Goal: Register for event/course

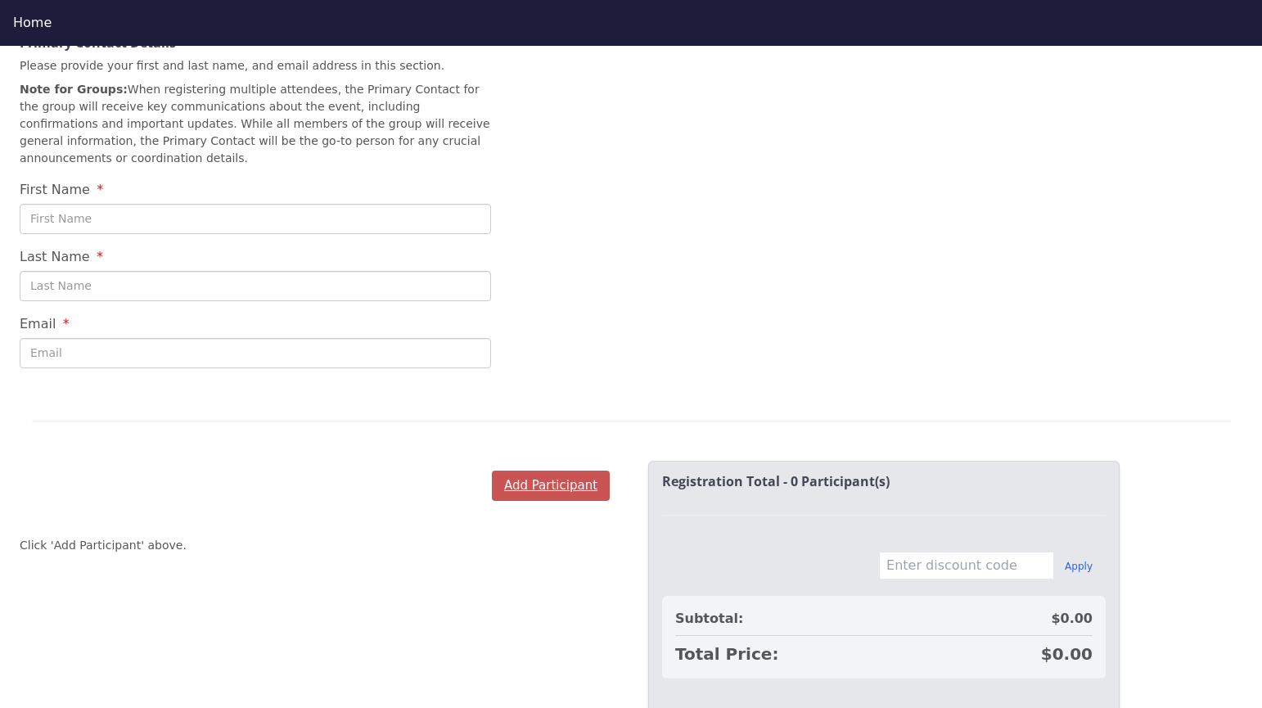
scroll to position [603, 0]
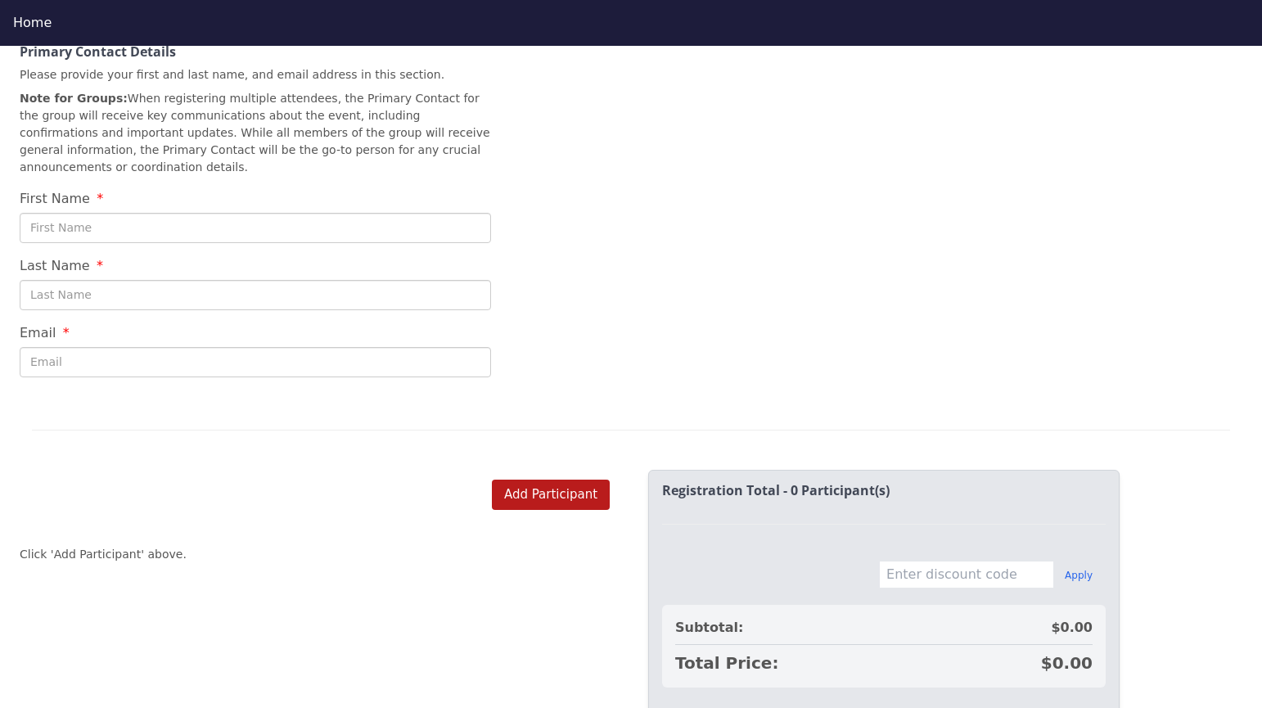
click at [297, 213] on input "First Name" at bounding box center [255, 228] width 471 height 30
type input "[PERSON_NAME]"
type input "[EMAIL_ADDRESS][PERSON_NAME][DOMAIN_NAME]"
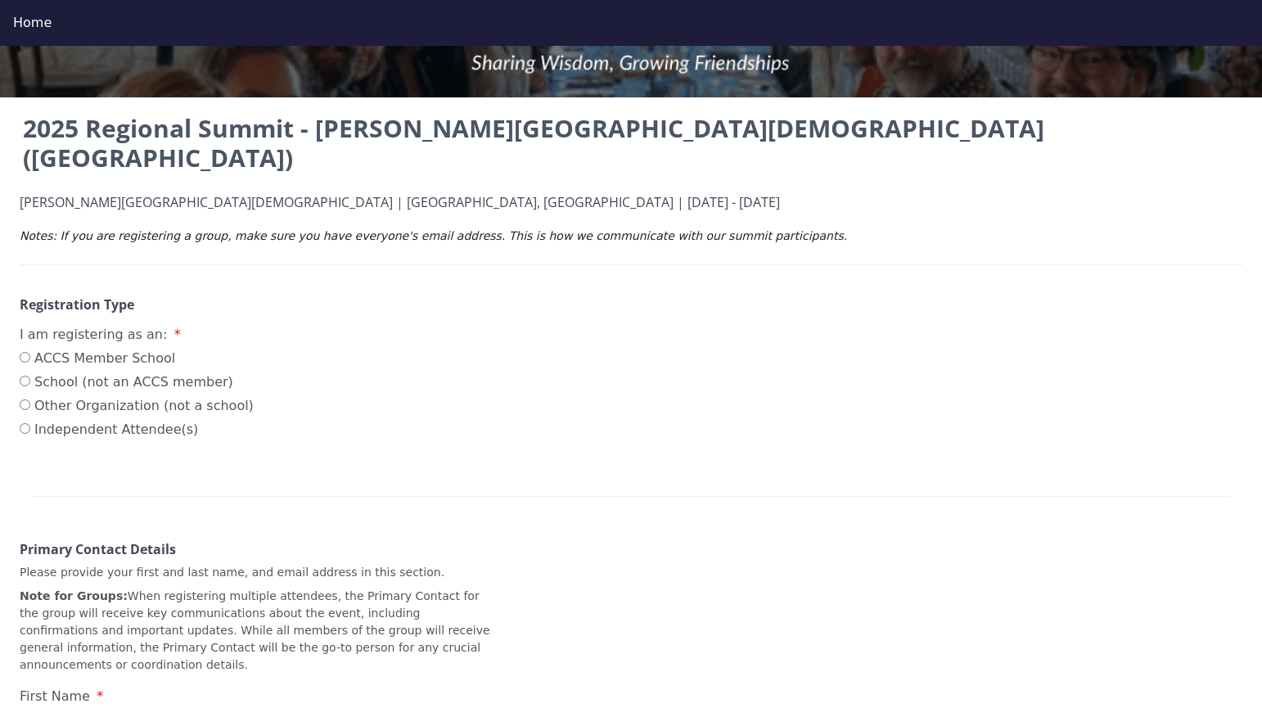
scroll to position [101, 0]
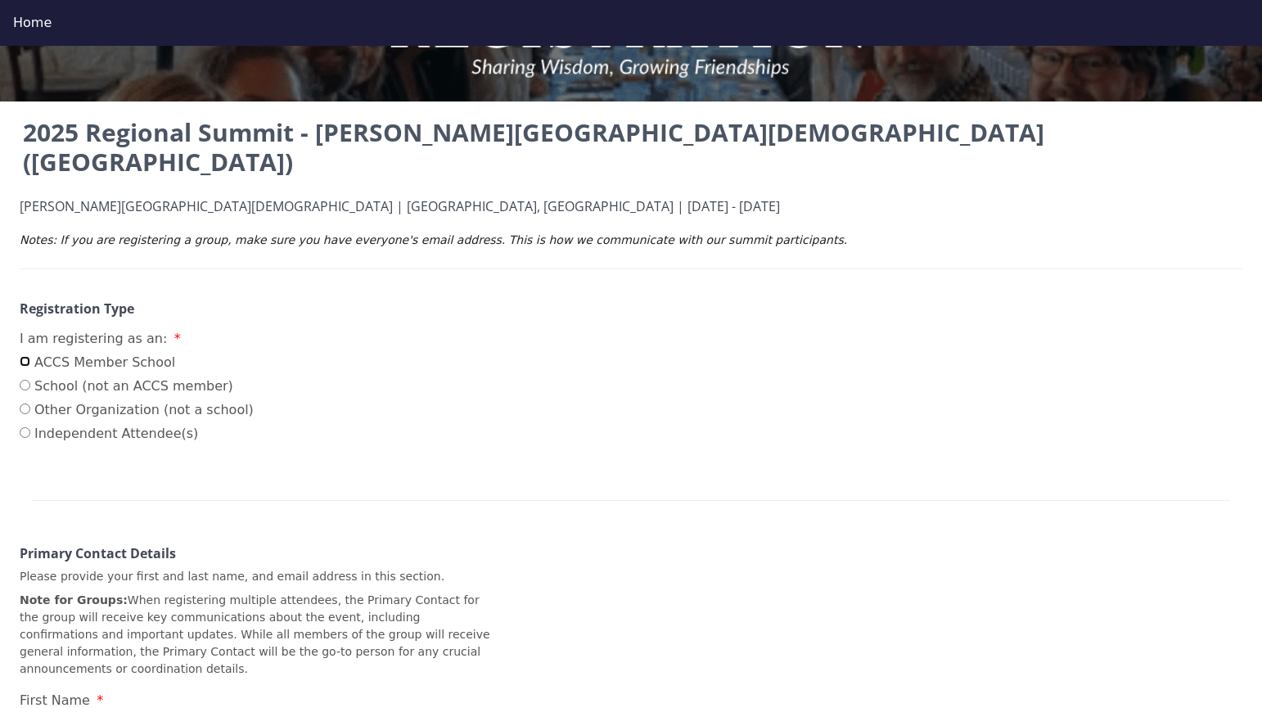
click at [25, 356] on input "ACCS Member School" at bounding box center [25, 361] width 11 height 11
radio input "true"
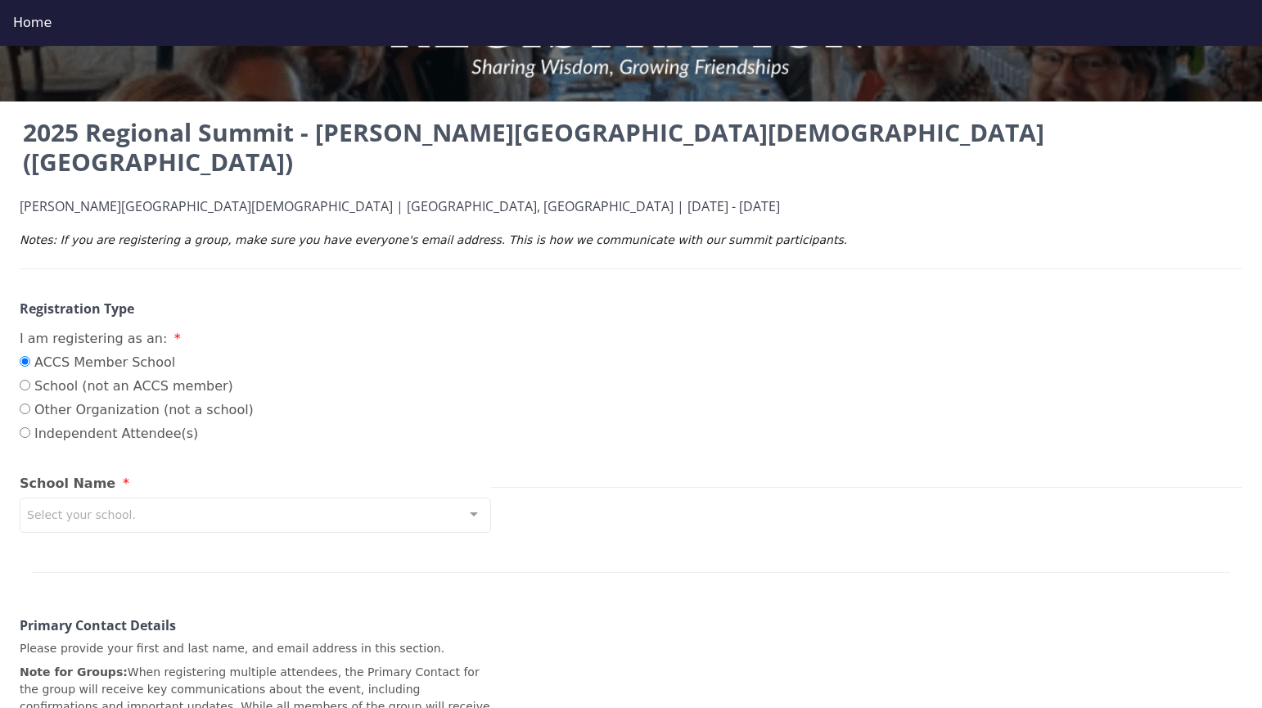
click at [362, 497] on div "Select your school." at bounding box center [255, 514] width 471 height 35
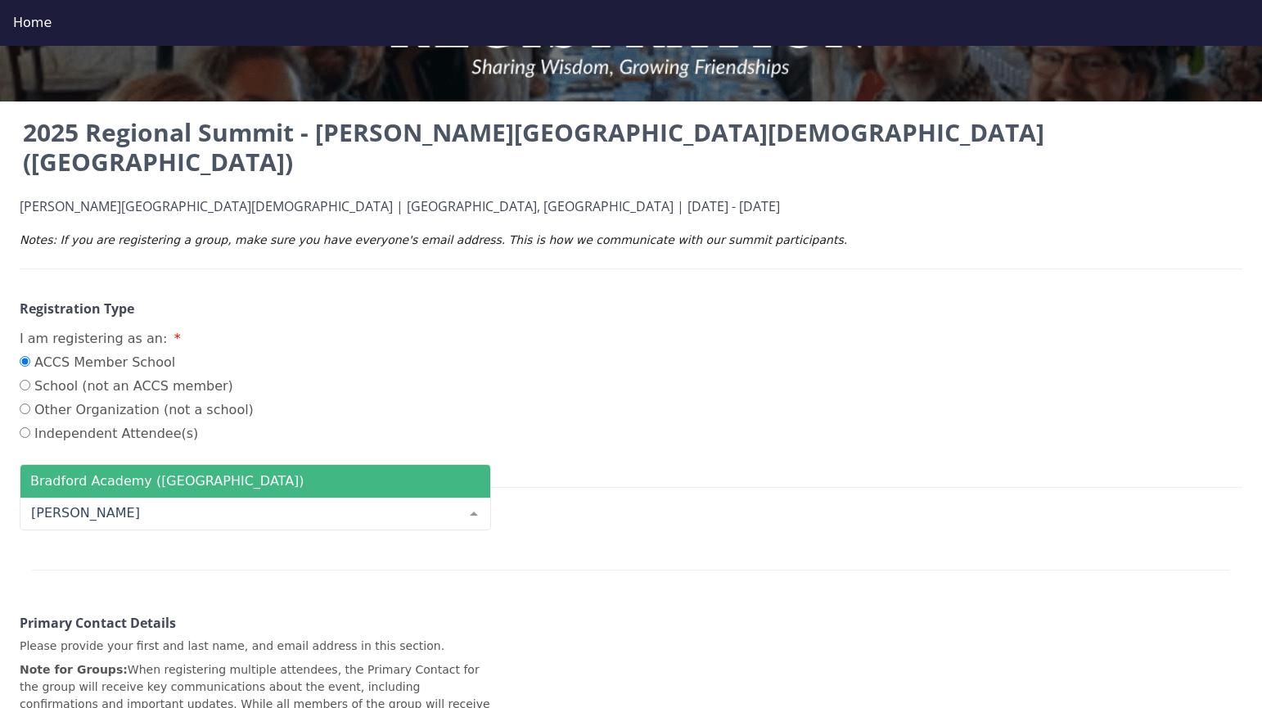
type input "bradf"
click at [270, 465] on span "Bradford Academy ([GEOGRAPHIC_DATA])" at bounding box center [255, 481] width 470 height 33
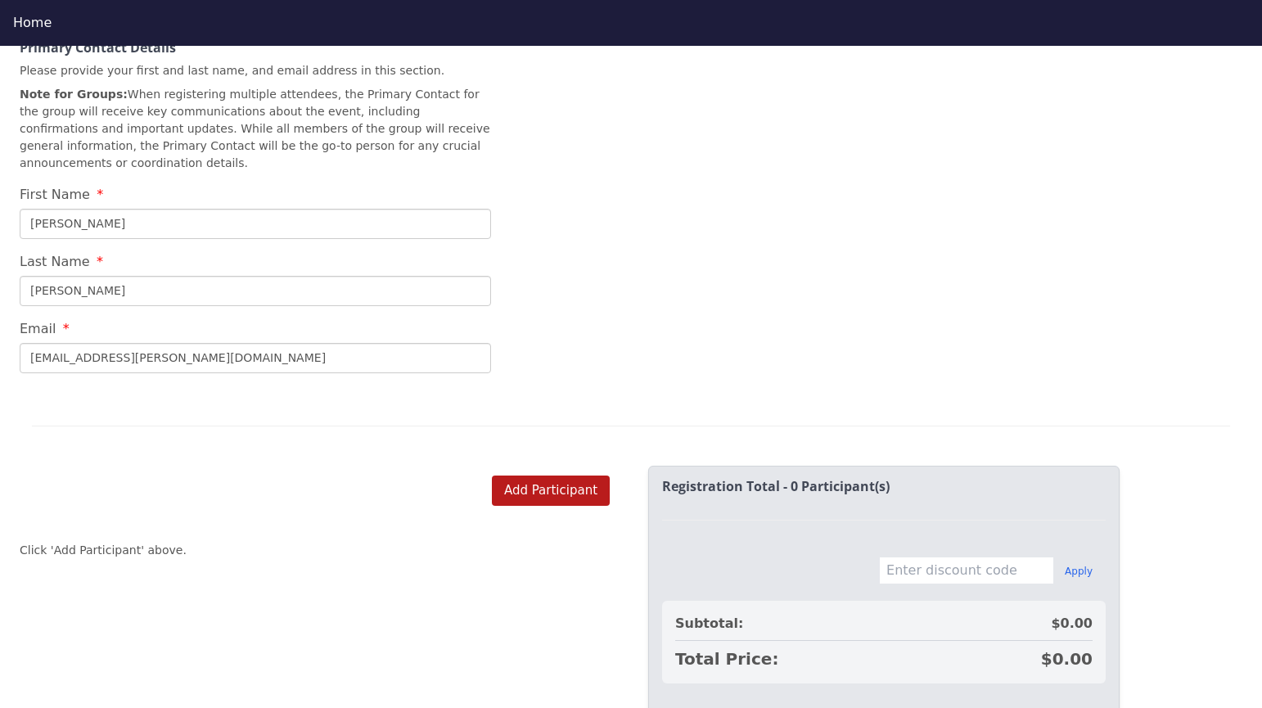
scroll to position [697, 0]
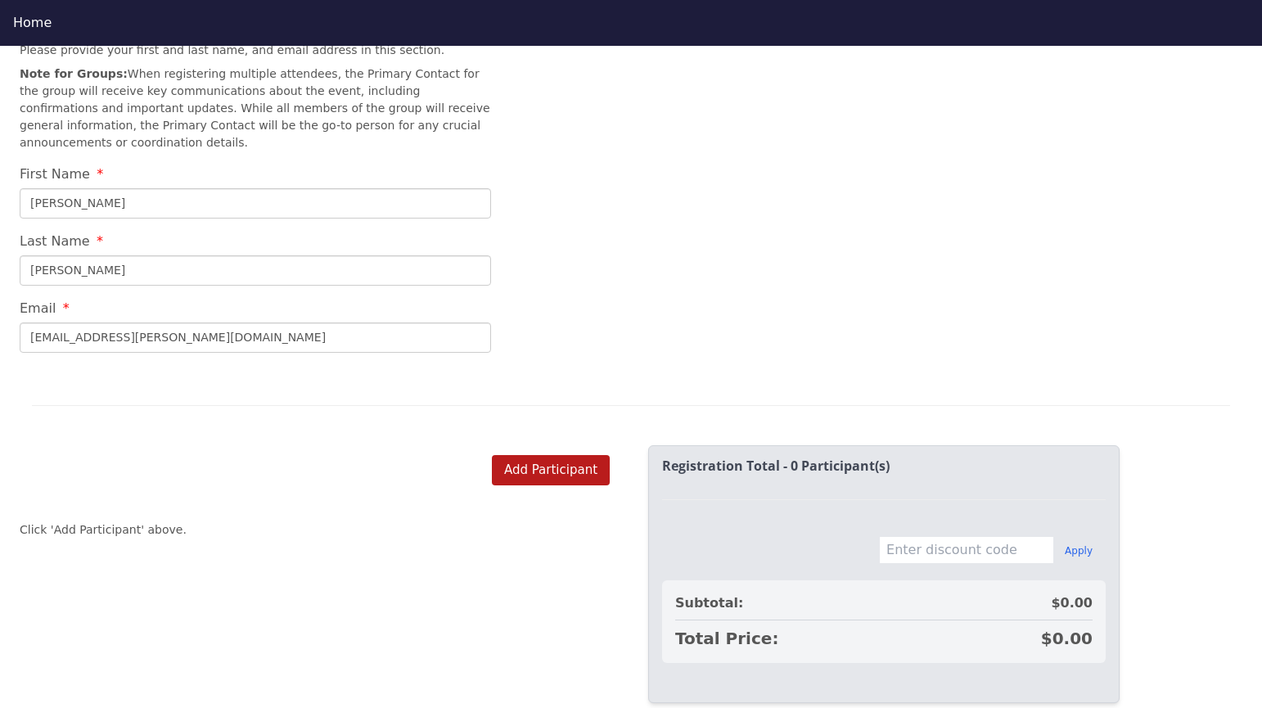
click at [558, 490] on div "Add Participant Click 'Add Participant' above." at bounding box center [314, 530] width 628 height 190
click at [551, 455] on button "Add Participant" at bounding box center [551, 470] width 118 height 30
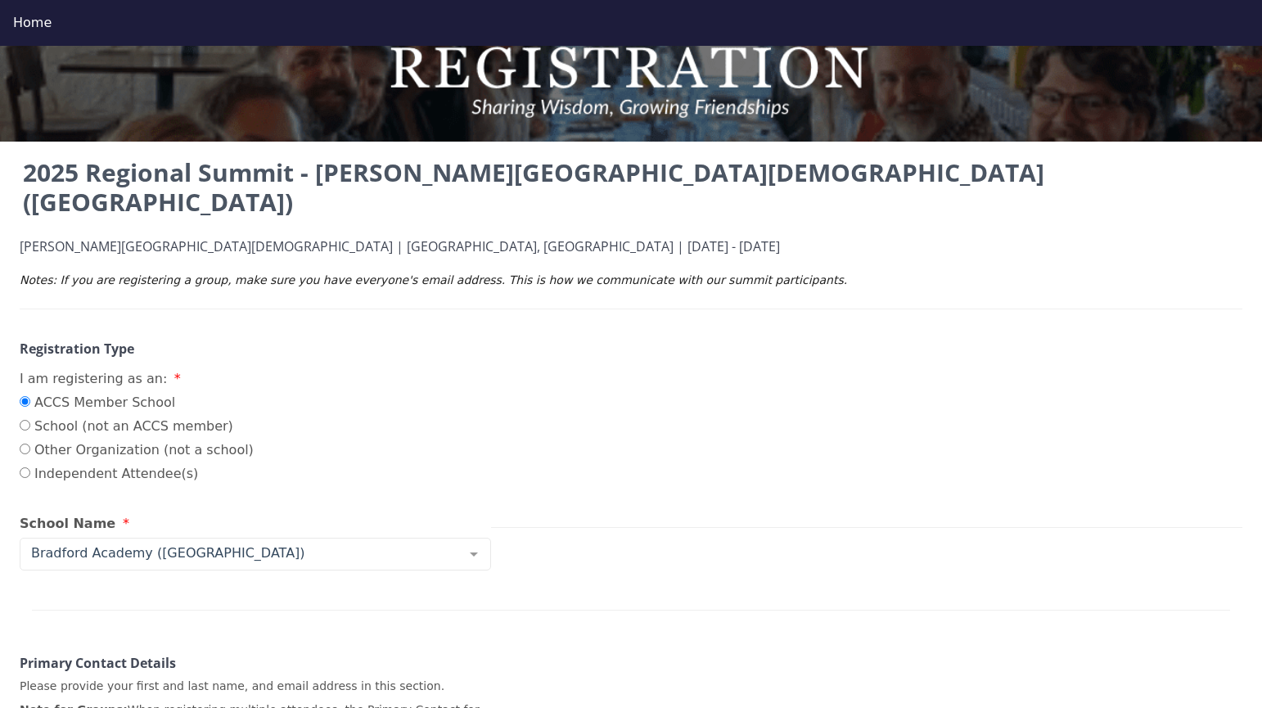
scroll to position [0, 0]
